Goal: Task Accomplishment & Management: Complete application form

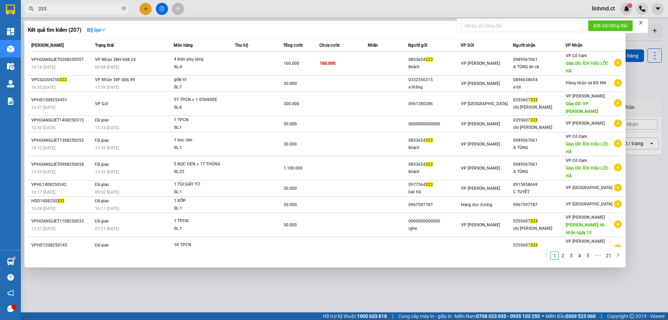
type input "333"
click at [146, 2] on div at bounding box center [334, 160] width 668 height 320
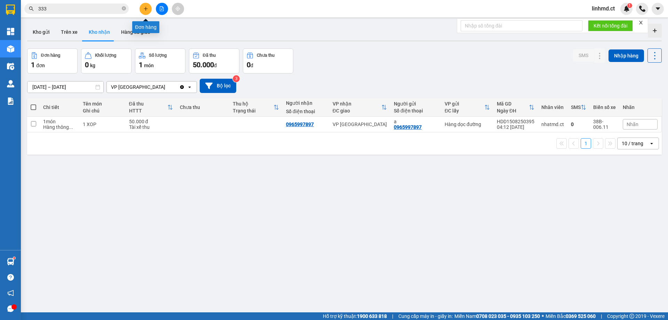
click at [145, 8] on icon "plus" at bounding box center [145, 8] width 5 height 5
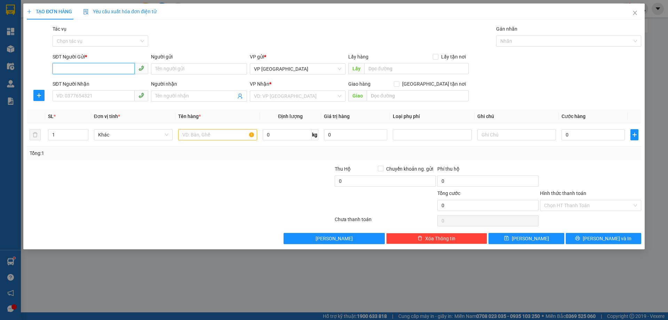
click at [97, 71] on input "SĐT Người Gửi *" at bounding box center [94, 68] width 82 height 11
type input "0926053366"
click at [85, 95] on input "SĐT Người Nhận" at bounding box center [94, 95] width 82 height 11
type input "0832321333"
click at [278, 100] on input "search" at bounding box center [295, 96] width 82 height 10
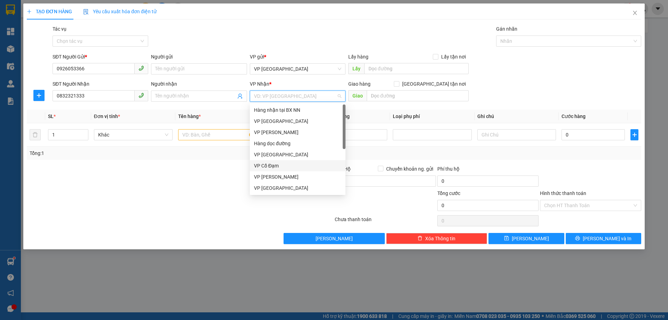
click at [284, 165] on div "VP Cổ Đạm" at bounding box center [297, 166] width 87 height 8
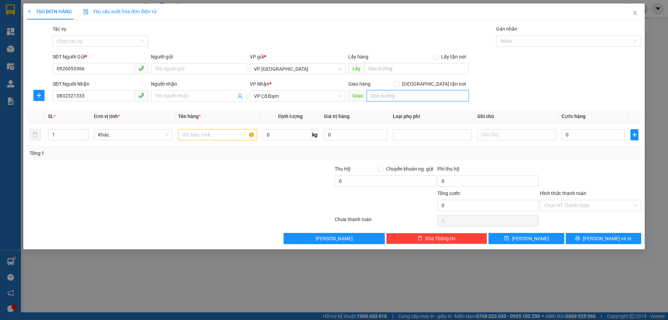
click at [411, 91] on input "text" at bounding box center [418, 95] width 102 height 11
type input "XUÂN MỸ"
click at [186, 126] on td at bounding box center [217, 134] width 84 height 23
click at [202, 135] on input "text" at bounding box center [217, 134] width 79 height 11
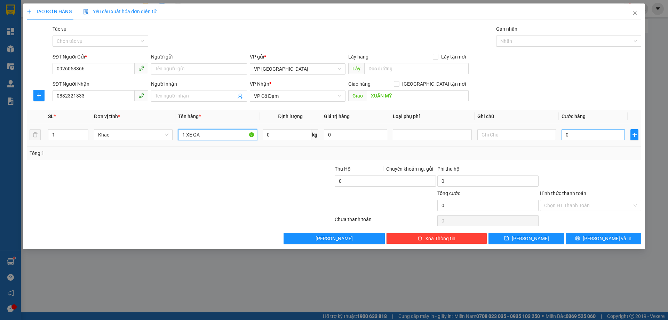
type input "1 XE GA"
click at [602, 134] on input "0" at bounding box center [592, 134] width 63 height 11
click at [520, 137] on input "text" at bounding box center [516, 134] width 79 height 11
type input "38 N1-11033"
click at [592, 131] on input "0" at bounding box center [592, 134] width 63 height 11
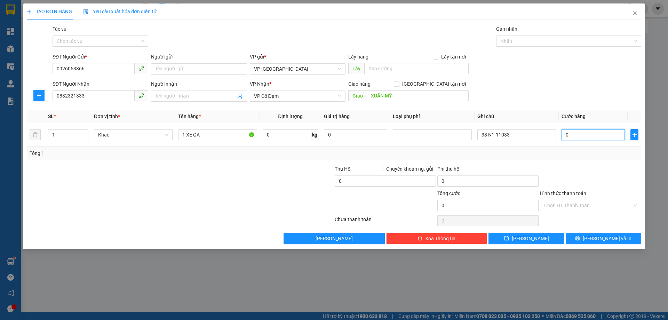
type input "2"
type input "28"
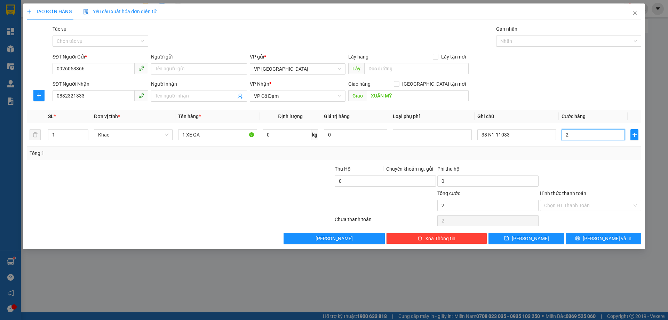
type input "28"
type input "280"
type input "280.000"
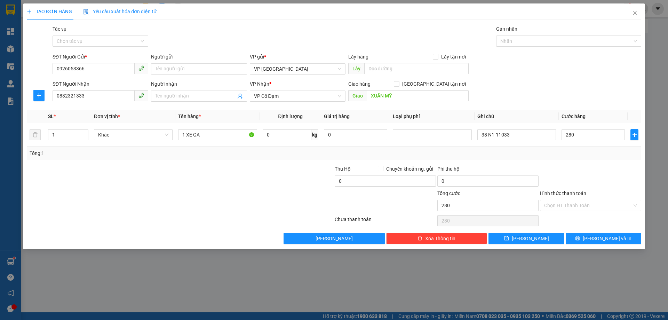
type input "280.000"
click at [570, 153] on div "Tổng: 1" at bounding box center [334, 153] width 609 height 8
click at [577, 199] on div "Hình thức thanh toán" at bounding box center [590, 194] width 101 height 10
click at [580, 240] on icon "printer" at bounding box center [577, 238] width 5 height 5
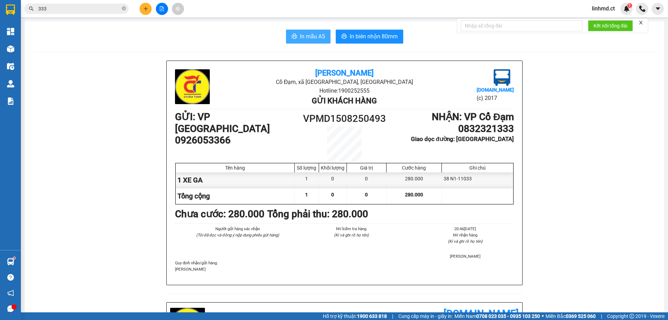
click at [293, 33] on button "In mẫu A5" at bounding box center [308, 37] width 45 height 14
